Goal: Task Accomplishment & Management: Complete application form

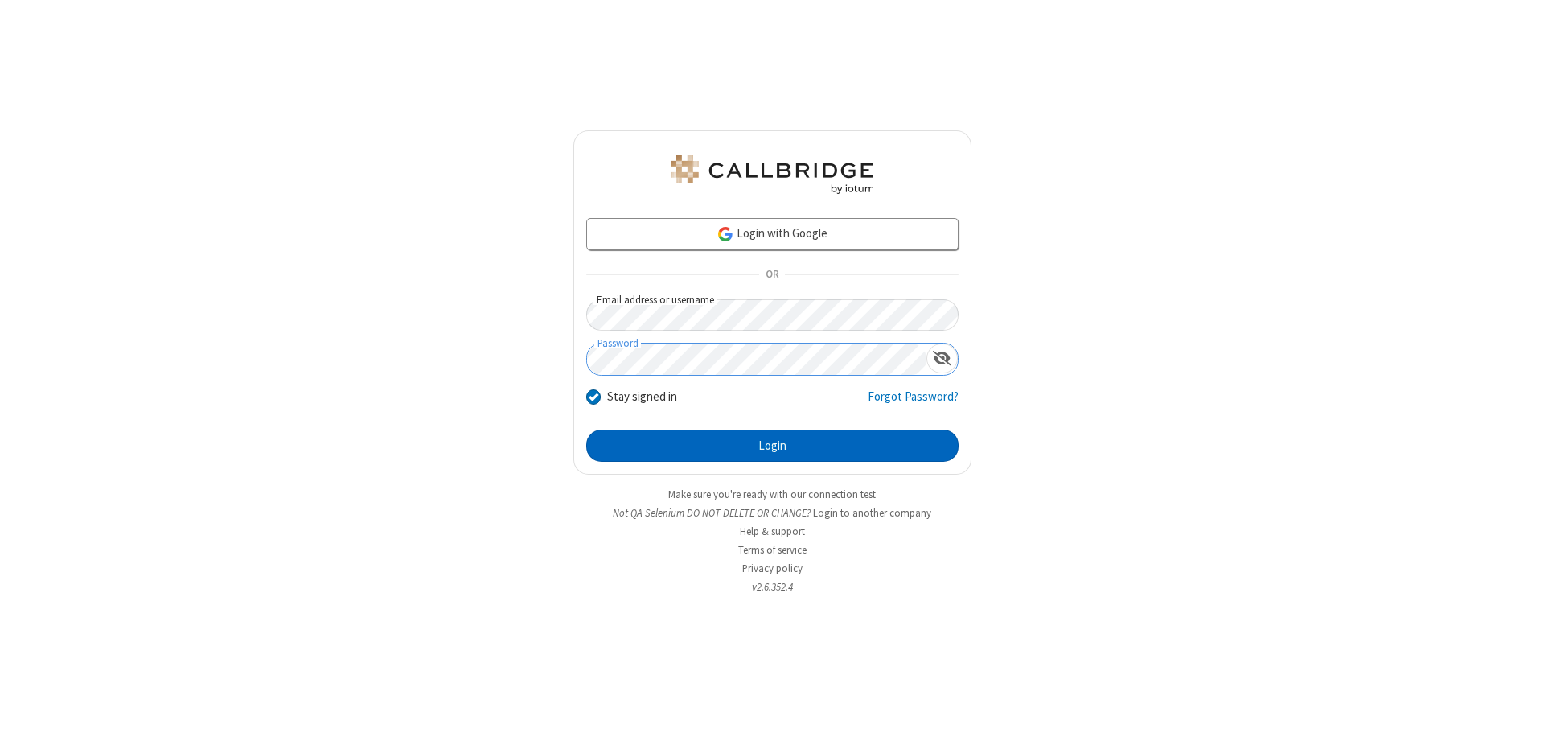
click at [772, 446] on button "Login" at bounding box center [772, 445] width 372 height 32
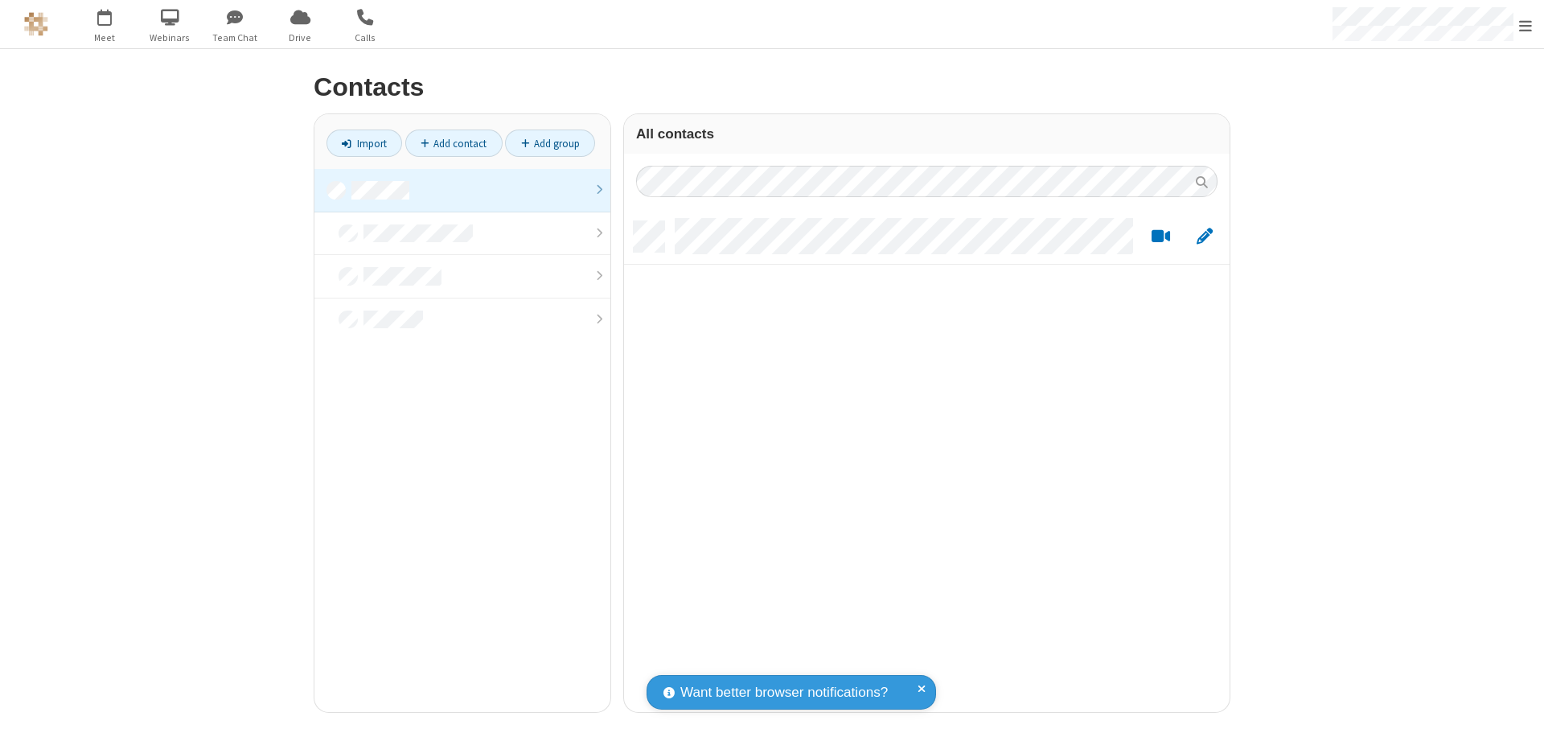
scroll to position [491, 594]
click at [462, 190] on link at bounding box center [462, 190] width 296 height 43
click at [454, 143] on link "Add contact" at bounding box center [453, 142] width 97 height 27
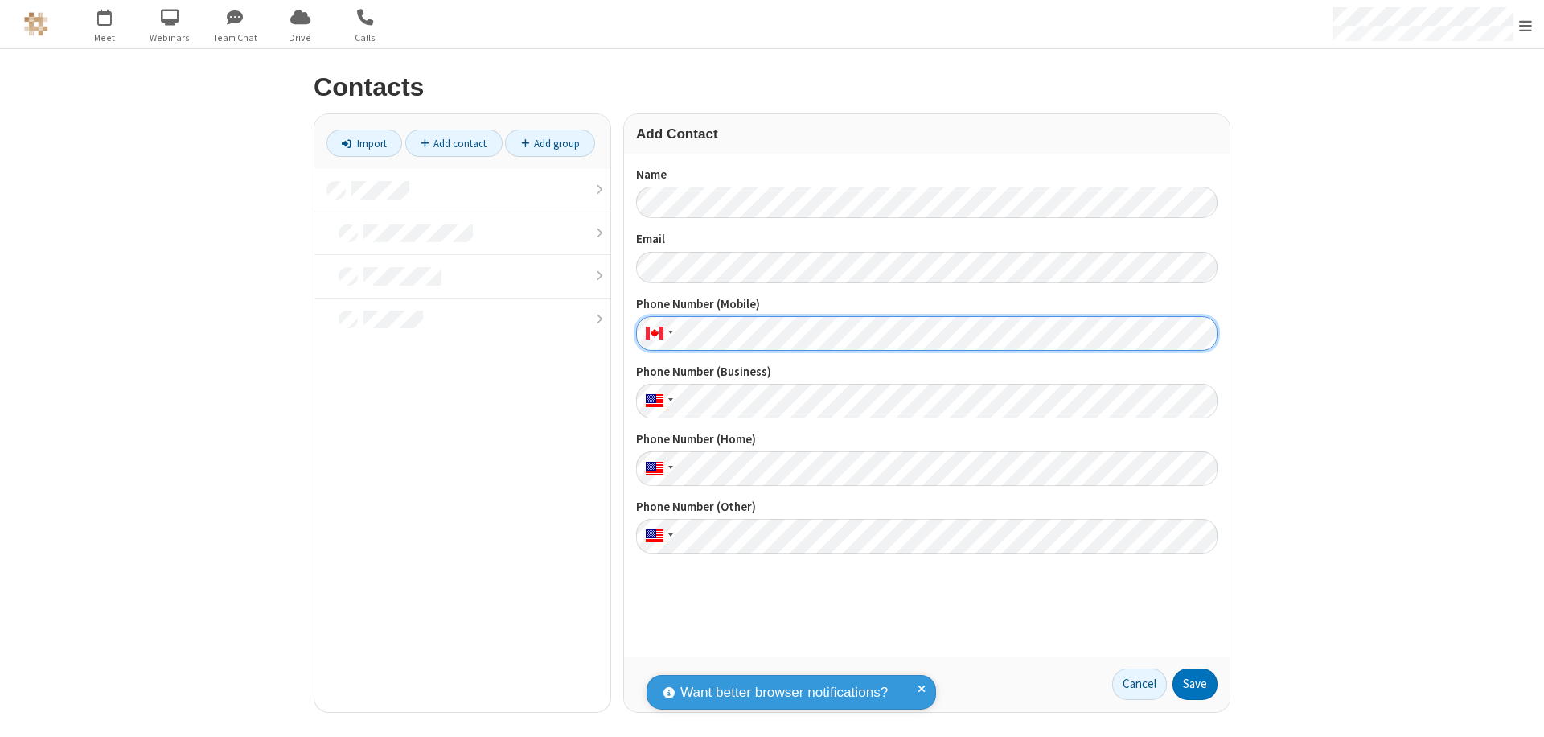
click at [1195, 684] on button "Save" at bounding box center [1195, 684] width 45 height 32
